Goal: Complete application form

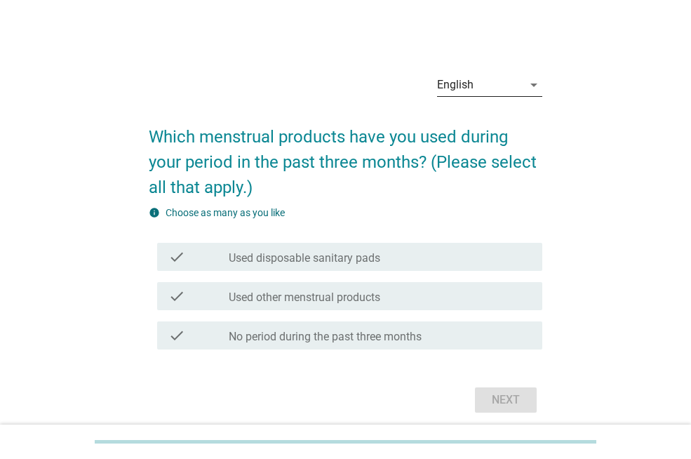
click at [506, 82] on div "English" at bounding box center [480, 85] width 86 height 22
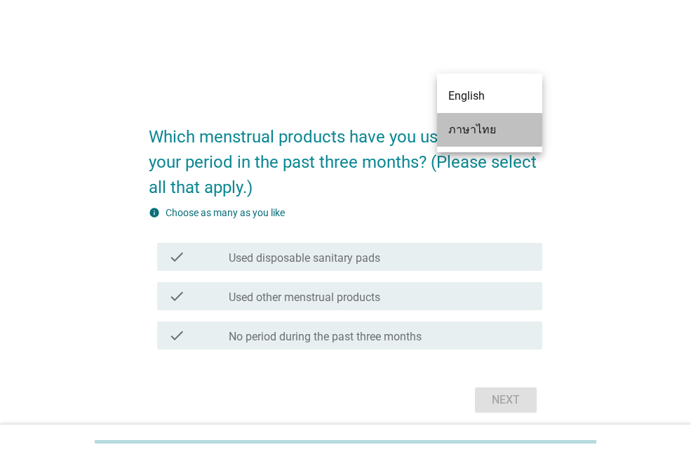
click at [490, 131] on div "ภาษาไทย" at bounding box center [489, 129] width 83 height 17
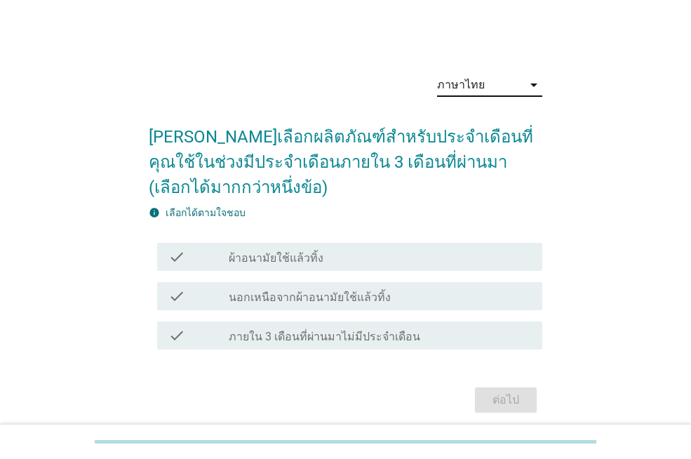
click at [304, 253] on label "ผ้าอนามัยใช้แล้วทิ้ง" at bounding box center [276, 258] width 95 height 14
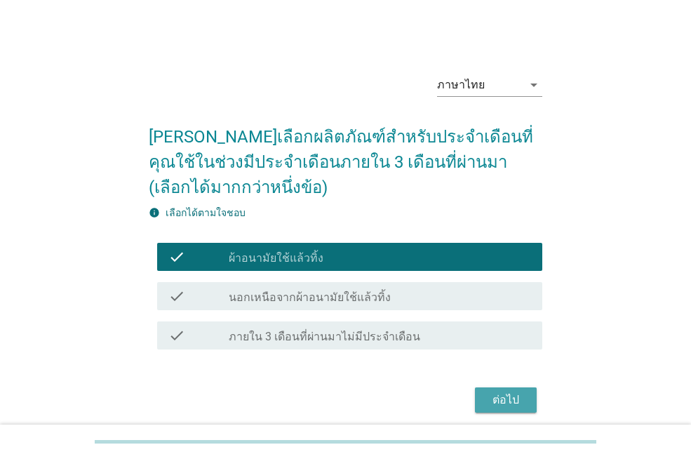
click at [498, 399] on div "ต่อไป" at bounding box center [505, 399] width 39 height 17
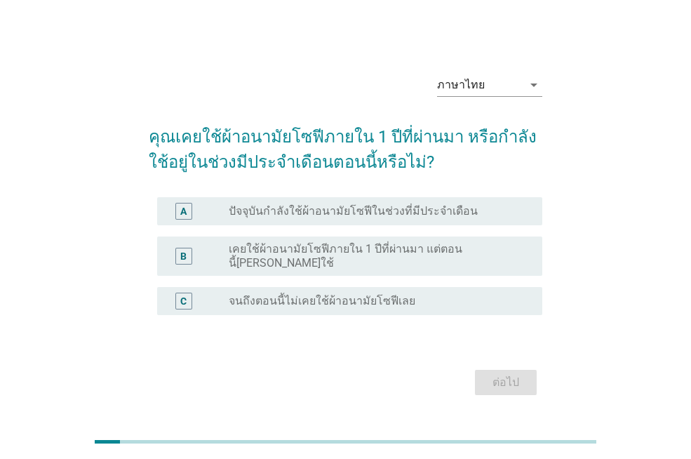
click at [303, 220] on div "radio_button_unchecked ปัจจุบันกำลังใช้ผ้าอนามัยโซฟีในช่วงที่มีประจำเดือน" at bounding box center [380, 211] width 302 height 17
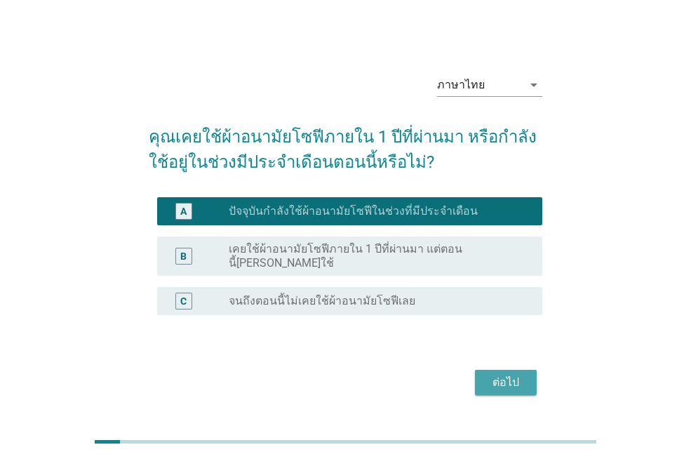
click at [500, 376] on div "ต่อไป" at bounding box center [505, 382] width 39 height 17
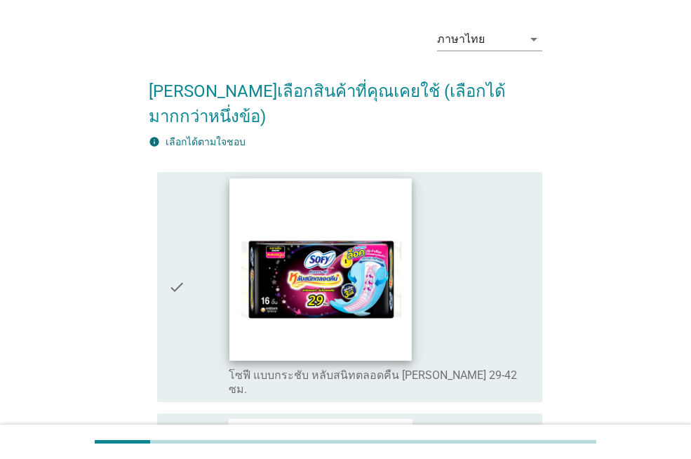
scroll to position [70, 0]
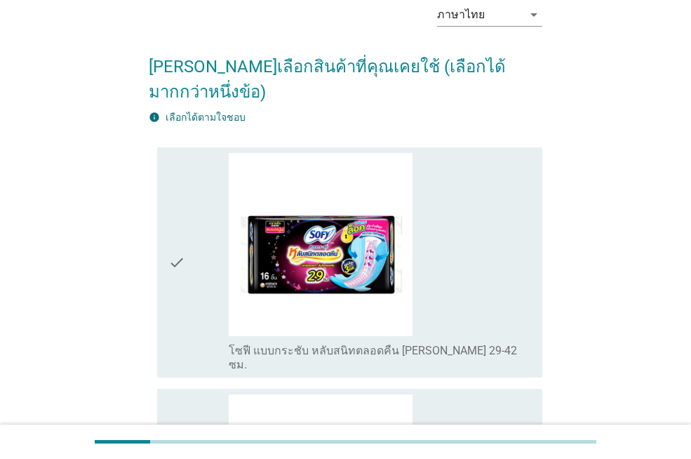
click at [203, 237] on div "check" at bounding box center [198, 263] width 60 height 220
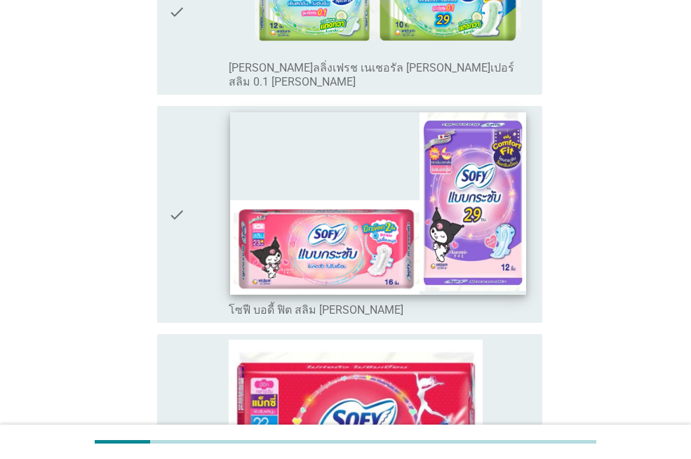
scroll to position [1403, 0]
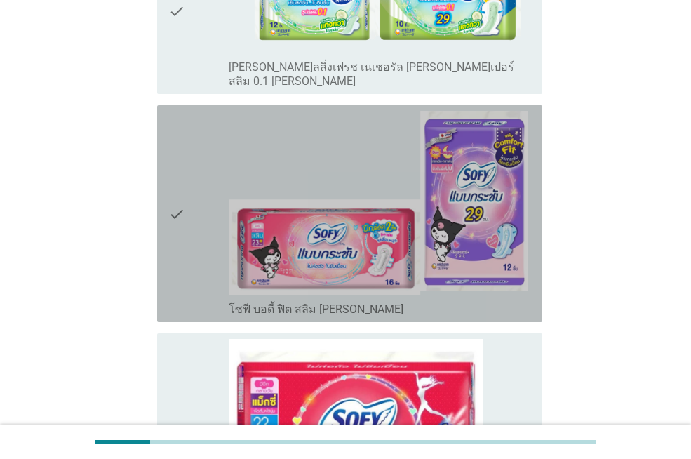
click at [175, 159] on icon "check" at bounding box center [176, 214] width 17 height 206
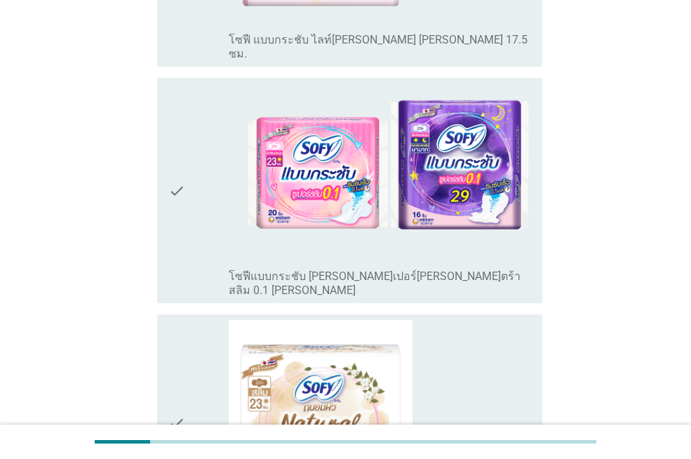
scroll to position [4671, 0]
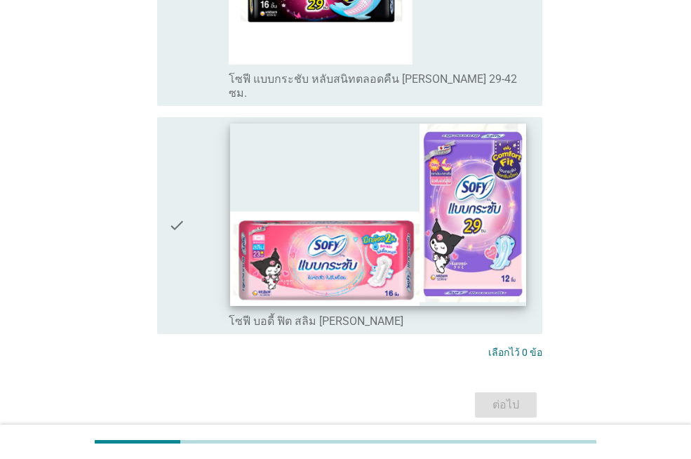
scroll to position [210, 0]
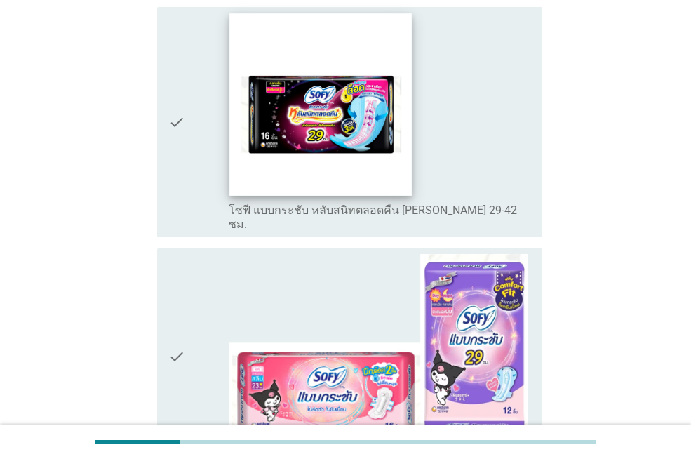
click at [282, 121] on img at bounding box center [321, 104] width 182 height 182
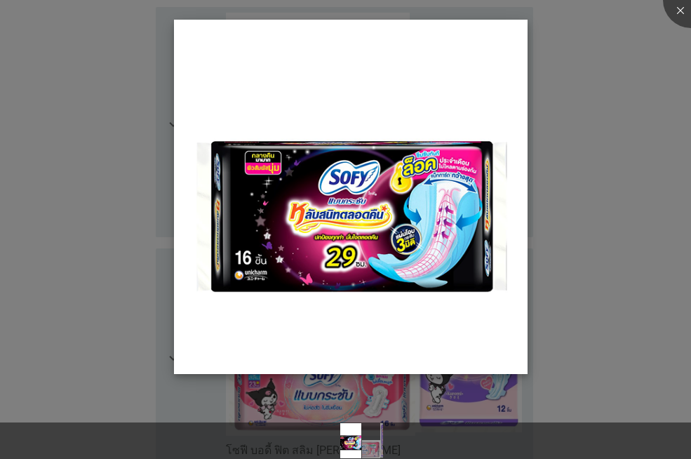
click at [350, 222] on img at bounding box center [351, 197] width 354 height 354
click at [123, 117] on div at bounding box center [345, 229] width 691 height 459
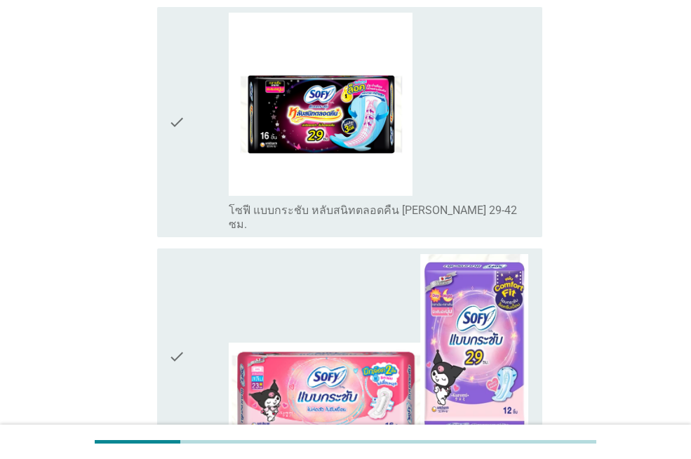
click at [174, 133] on icon "check" at bounding box center [176, 123] width 17 height 220
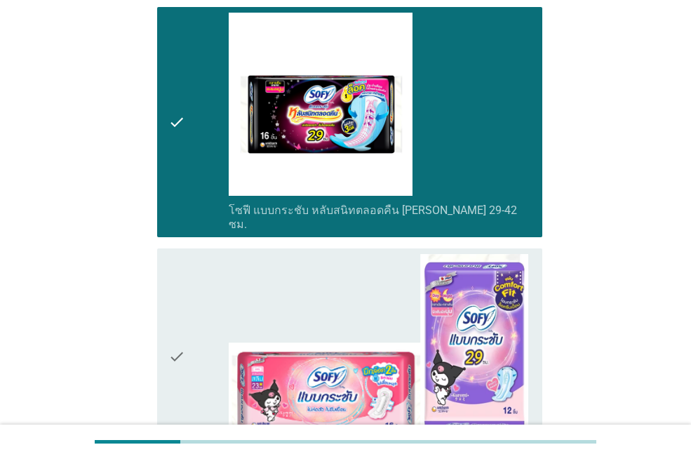
click at [174, 277] on icon "check" at bounding box center [176, 357] width 17 height 206
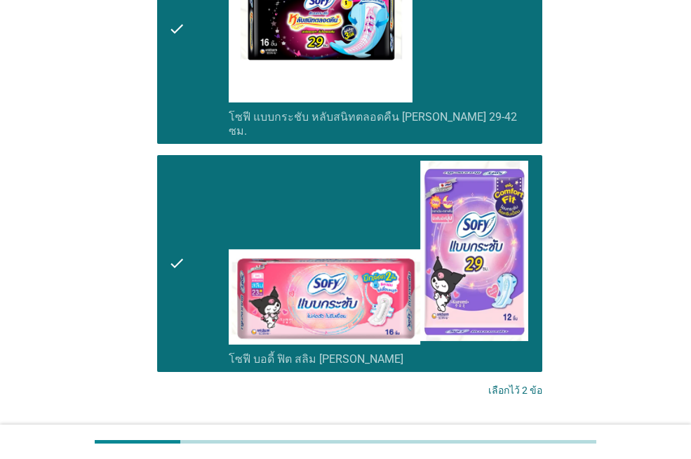
scroll to position [386, 0]
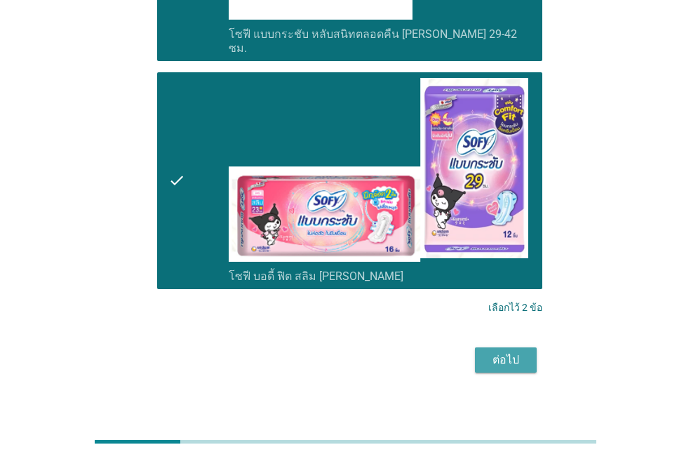
click at [497, 351] on div "ต่อไป" at bounding box center [505, 359] width 39 height 17
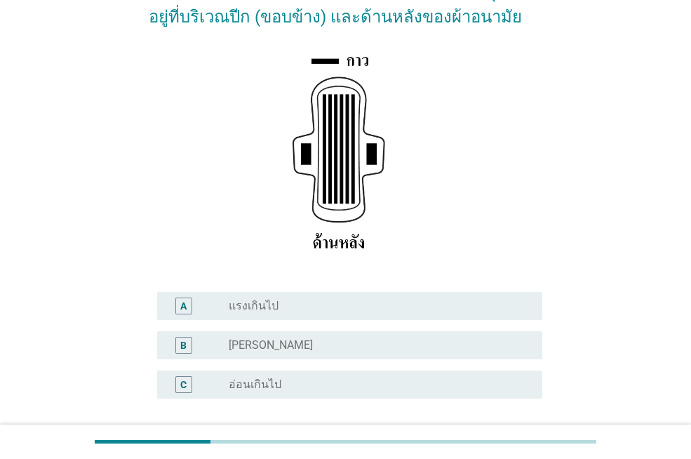
scroll to position [210, 0]
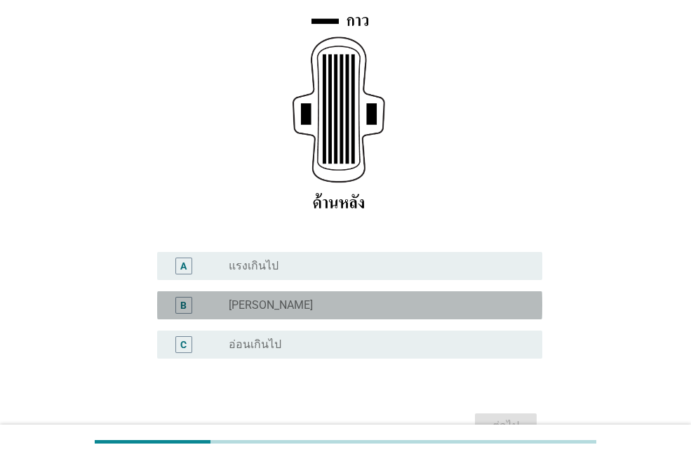
click at [272, 307] on div "radio_button_unchecked [PERSON_NAME]" at bounding box center [374, 305] width 291 height 14
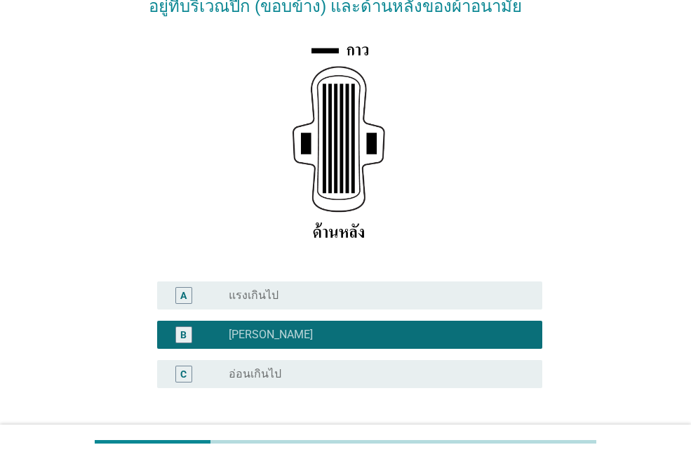
scroll to position [291, 0]
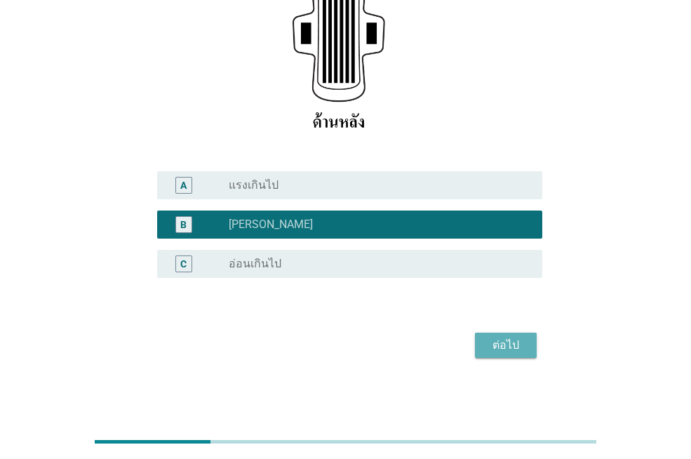
click at [513, 343] on div "ต่อไป" at bounding box center [505, 345] width 39 height 17
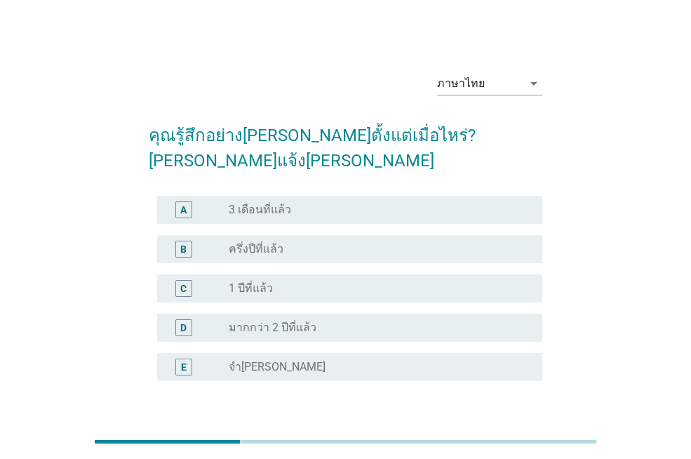
scroll to position [0, 0]
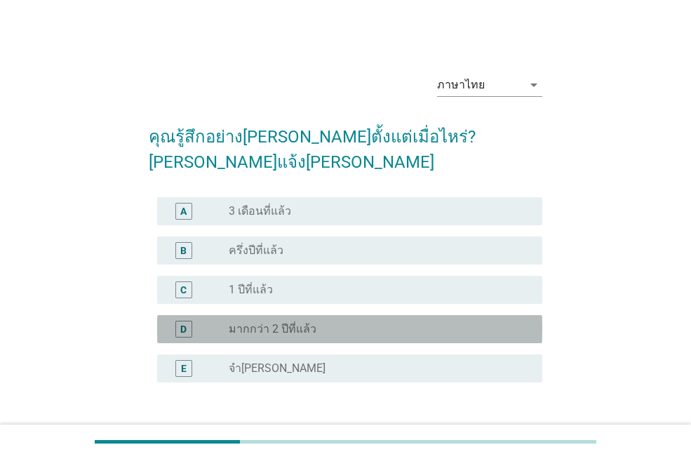
drag, startPoint x: 288, startPoint y: 307, endPoint x: 351, endPoint y: 349, distance: 75.9
click at [288, 322] on label "มากกว่า 2 ปีที่แล้ว" at bounding box center [273, 329] width 88 height 14
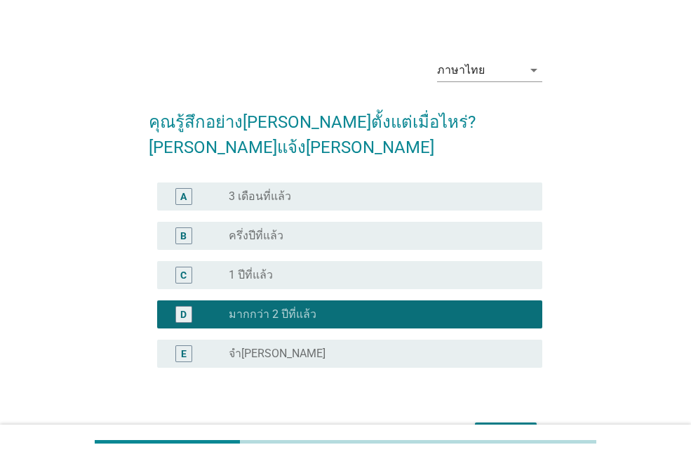
scroll to position [79, 0]
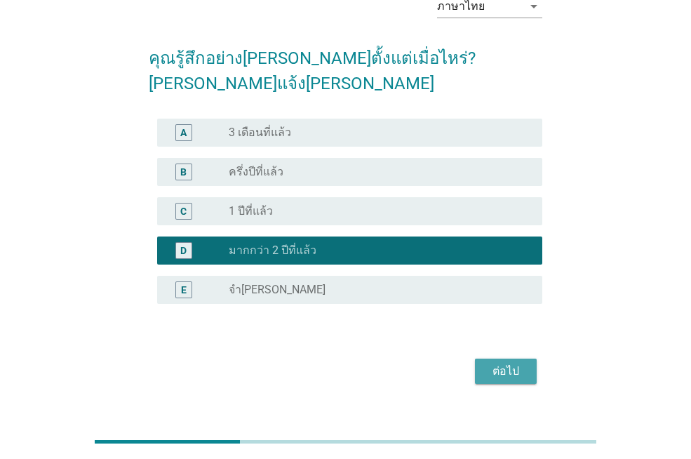
click at [509, 363] on div "ต่อไป" at bounding box center [505, 371] width 39 height 17
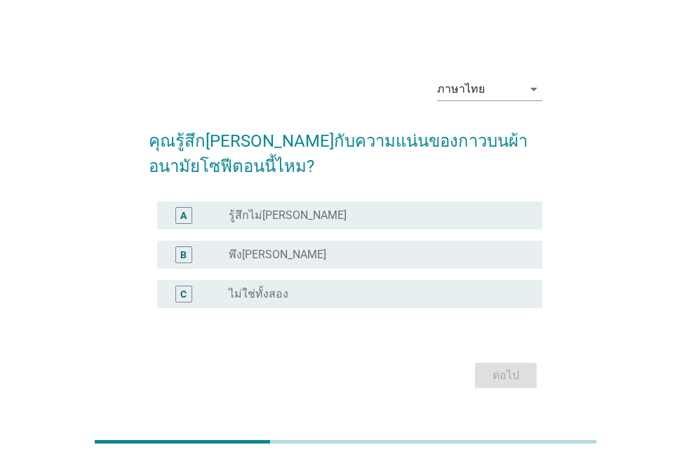
click at [259, 255] on label "พึง[PERSON_NAME]" at bounding box center [277, 255] width 97 height 14
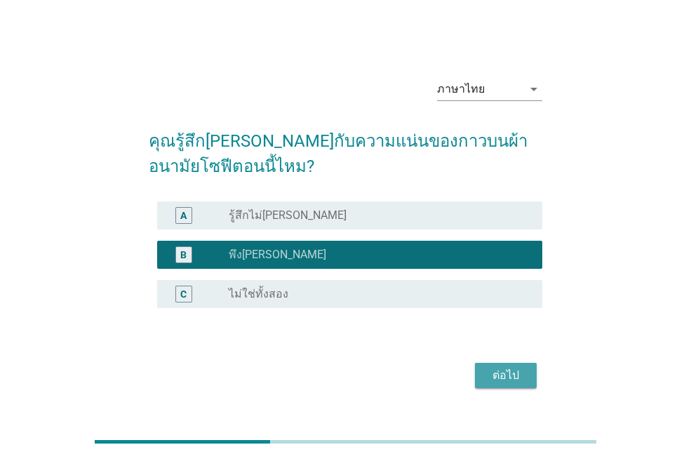
click at [490, 378] on div "ต่อไป" at bounding box center [505, 375] width 39 height 17
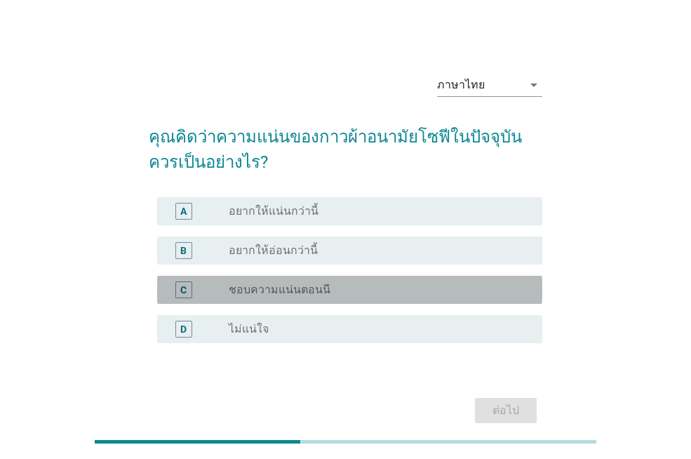
click at [304, 285] on label "ชอบความแน่นตอนนี" at bounding box center [280, 290] width 102 height 14
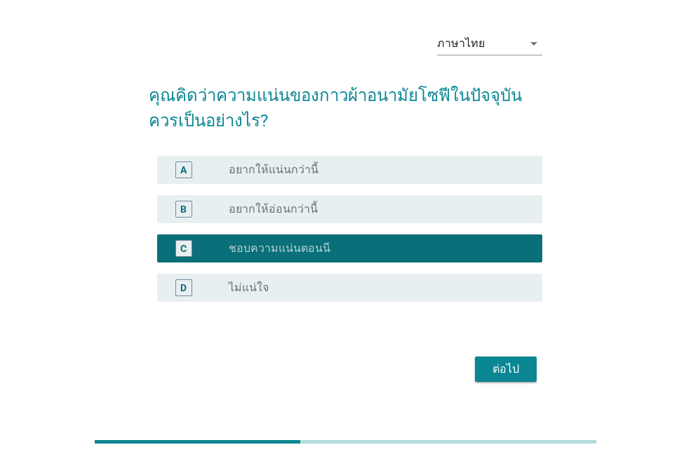
scroll to position [65, 0]
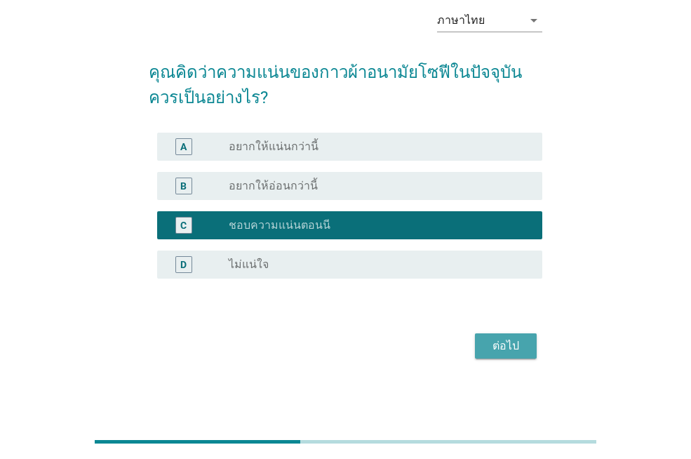
click at [511, 349] on div "ต่อไป" at bounding box center [505, 345] width 39 height 17
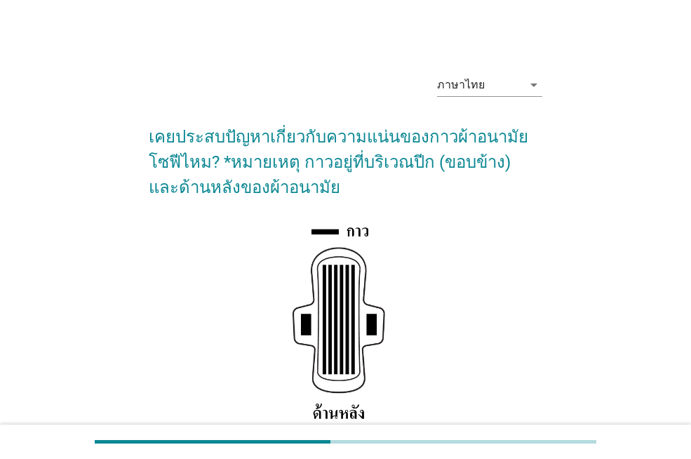
scroll to position [210, 0]
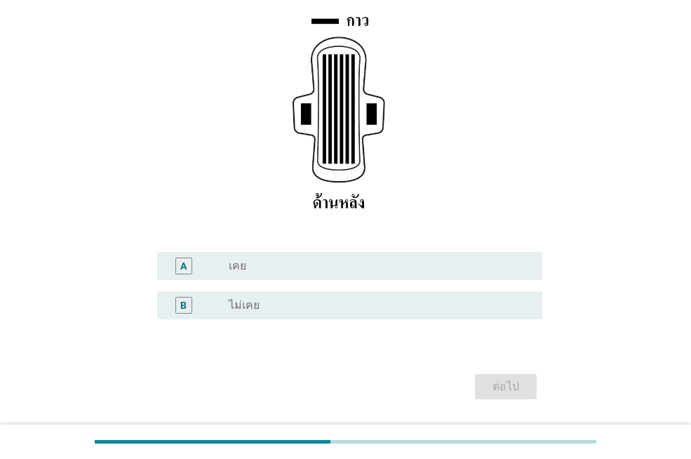
click at [262, 303] on div "radio_button_unchecked ไม่เคย" at bounding box center [374, 305] width 291 height 14
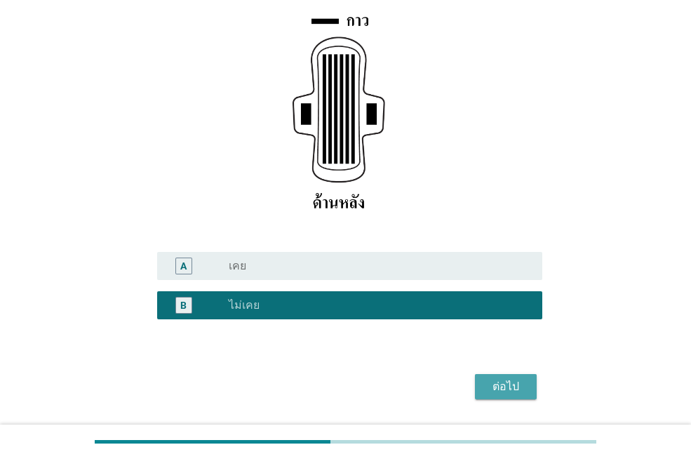
click at [514, 387] on div "ต่อไป" at bounding box center [505, 386] width 39 height 17
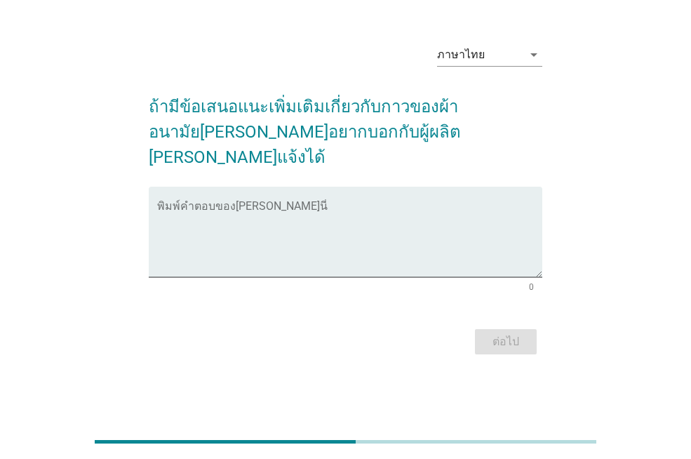
scroll to position [0, 0]
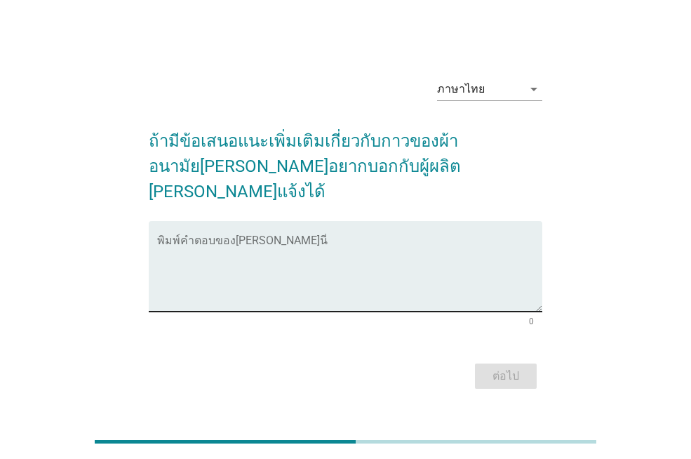
click at [381, 288] on textarea "พิมพ์คำตอบของคุณ ที่นี่" at bounding box center [349, 275] width 385 height 74
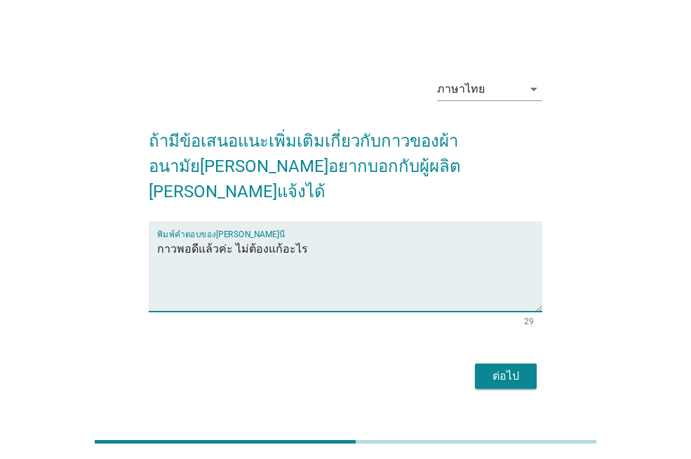
type textarea "กาวพอดีแล้วค่ะ ไม่ต้องแก้อะไร"
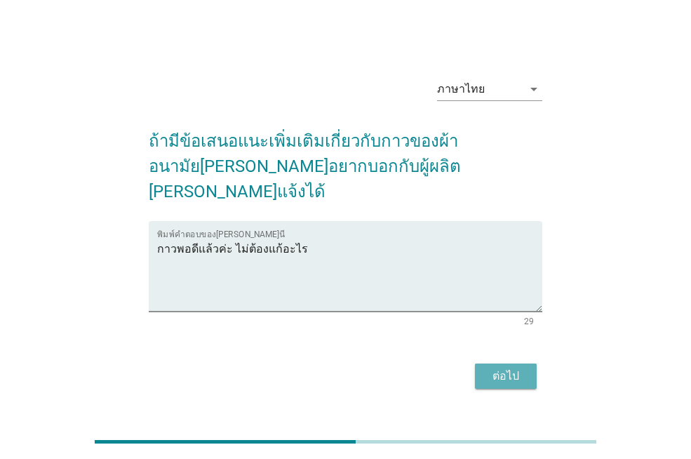
click at [525, 368] on div "ต่อไป" at bounding box center [505, 376] width 39 height 17
